Goal: Transaction & Acquisition: Purchase product/service

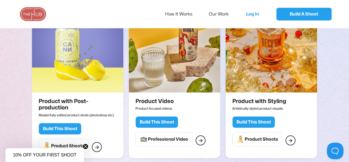
scroll to position [497, 0]
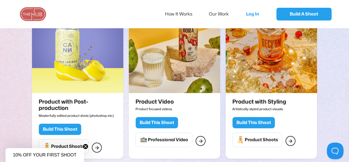
click at [165, 120] on div "Build This Shoot" at bounding box center [157, 123] width 35 height 6
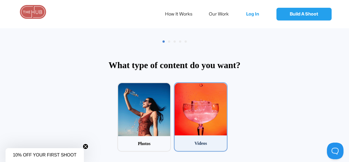
click at [216, 100] on div at bounding box center [201, 109] width 52 height 52
click at [178, 86] on input "2 Videos" at bounding box center [176, 84] width 4 height 4
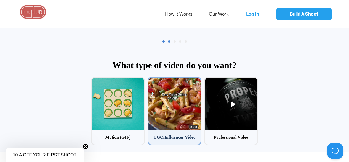
scroll to position [27, 0]
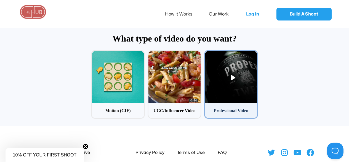
click at [212, 71] on div at bounding box center [231, 77] width 52 height 52
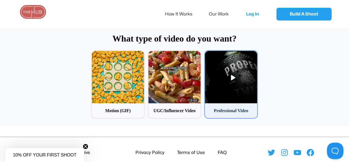
click at [208, 54] on input "3 Professional Video" at bounding box center [206, 52] width 4 height 4
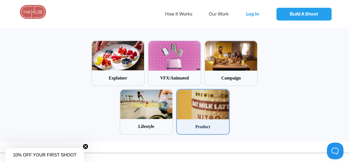
click at [189, 100] on div at bounding box center [203, 104] width 52 height 30
click at [180, 92] on input "5 Product" at bounding box center [178, 91] width 4 height 4
radio input "false"
radio input "true"
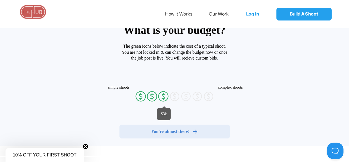
radio input "false"
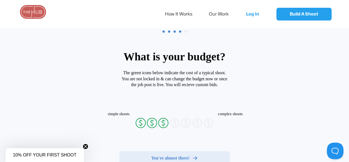
radio input "false"
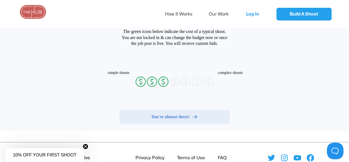
radio input "false"
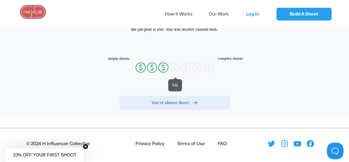
radio input "false"
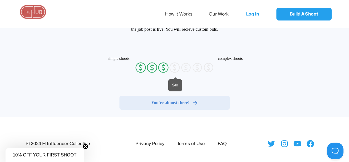
radio input "false"
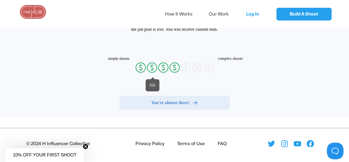
radio input "false"
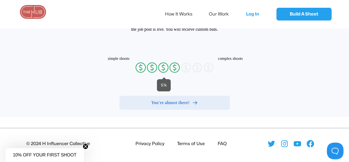
radio input "false"
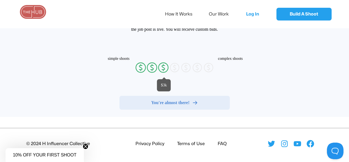
radio input "false"
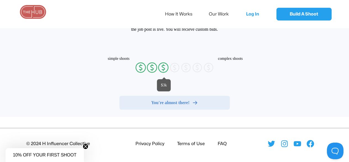
radio input "false"
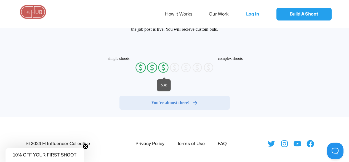
radio input "false"
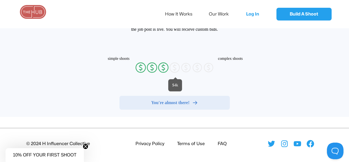
radio input "false"
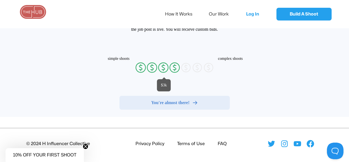
radio input "false"
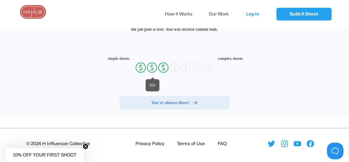
radio input "false"
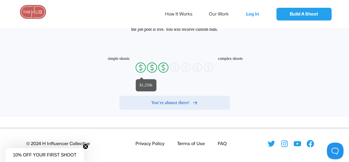
radio input "false"
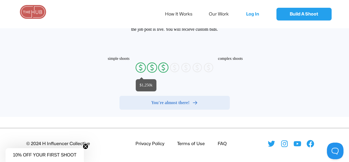
radio input "false"
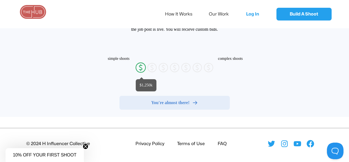
radio input "false"
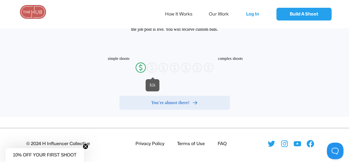
radio input "false"
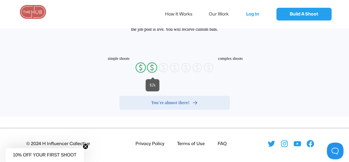
radio input "false"
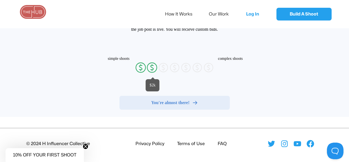
radio input "false"
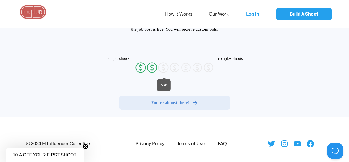
radio input "false"
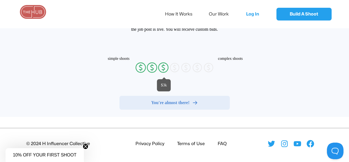
radio input "false"
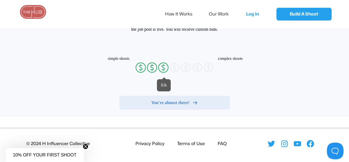
radio input "false"
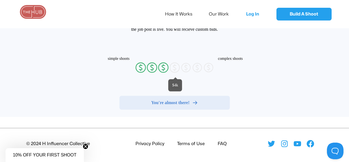
radio input "false"
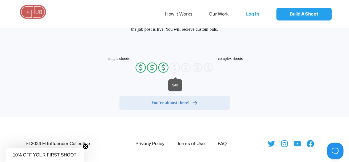
radio input "false"
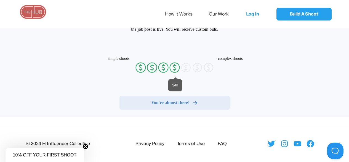
radio input "false"
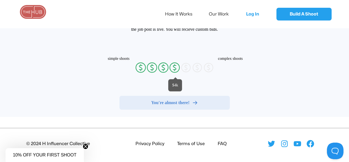
radio input "false"
click at [166, 66] on icon "currency-dollar-circle" at bounding box center [163, 67] width 11 height 11
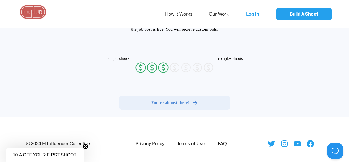
radio input "false"
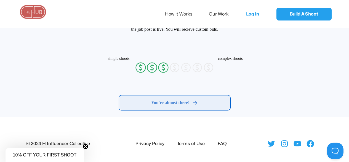
click at [164, 103] on span "You're almost there!" at bounding box center [170, 103] width 38 height 6
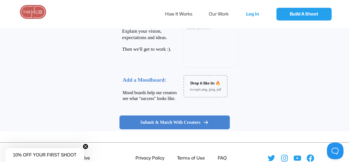
scroll to position [128, 0]
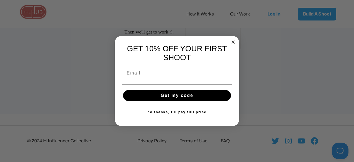
click at [232, 42] on circle "Close dialog" at bounding box center [233, 42] width 6 height 6
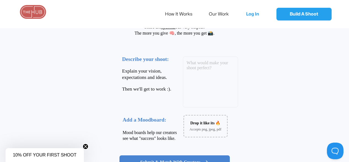
scroll to position [45, 0]
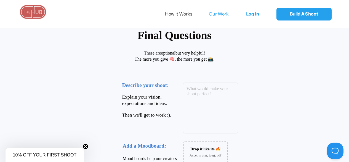
click at [236, 14] on link "Our Work" at bounding box center [222, 14] width 27 height 12
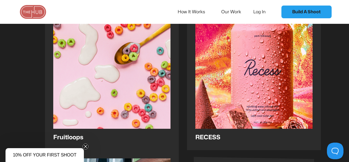
scroll to position [896, 0]
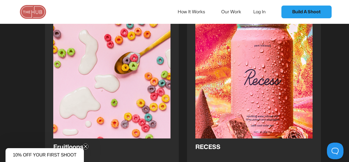
click at [84, 145] on circle "Close teaser" at bounding box center [85, 146] width 5 height 5
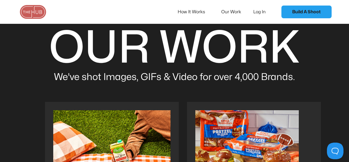
scroll to position [0, 0]
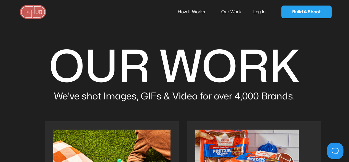
click at [17, 24] on div "How It Works Our Work Log In Build A Shoot" at bounding box center [174, 12] width 349 height 24
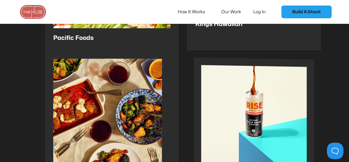
scroll to position [221, 0]
